Goal: Book appointment/travel/reservation

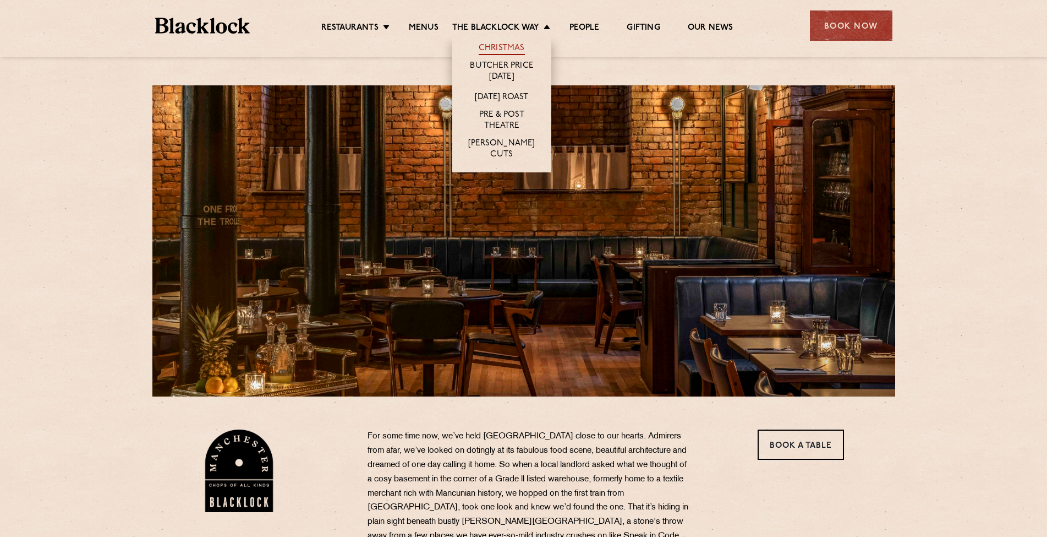
click at [504, 45] on link "Christmas" at bounding box center [502, 49] width 46 height 12
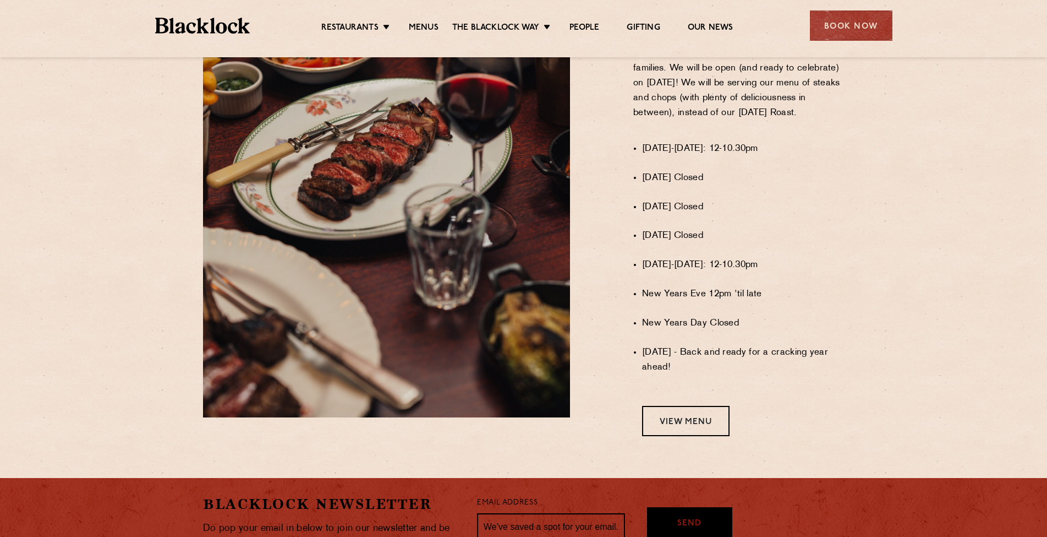
scroll to position [770, 0]
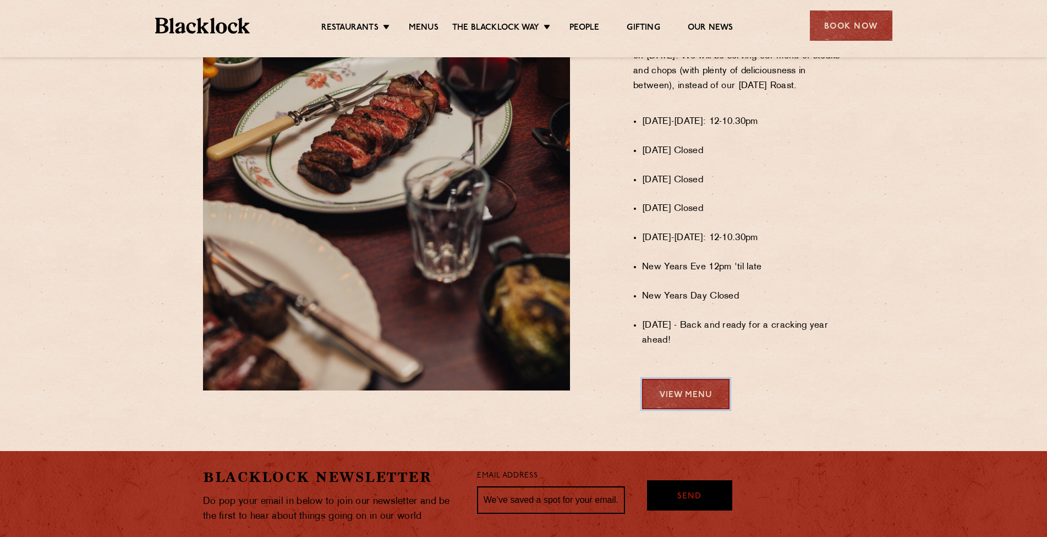
click at [691, 394] on link "View Menu" at bounding box center [686, 394] width 88 height 30
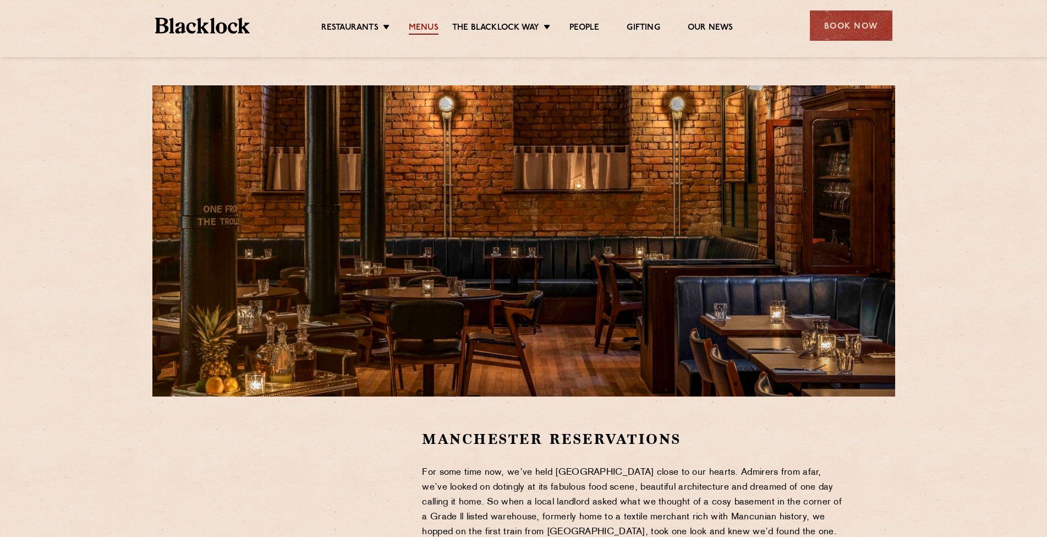
click at [410, 29] on link "Menus" at bounding box center [424, 29] width 30 height 12
